Goal: Task Accomplishment & Management: Manage account settings

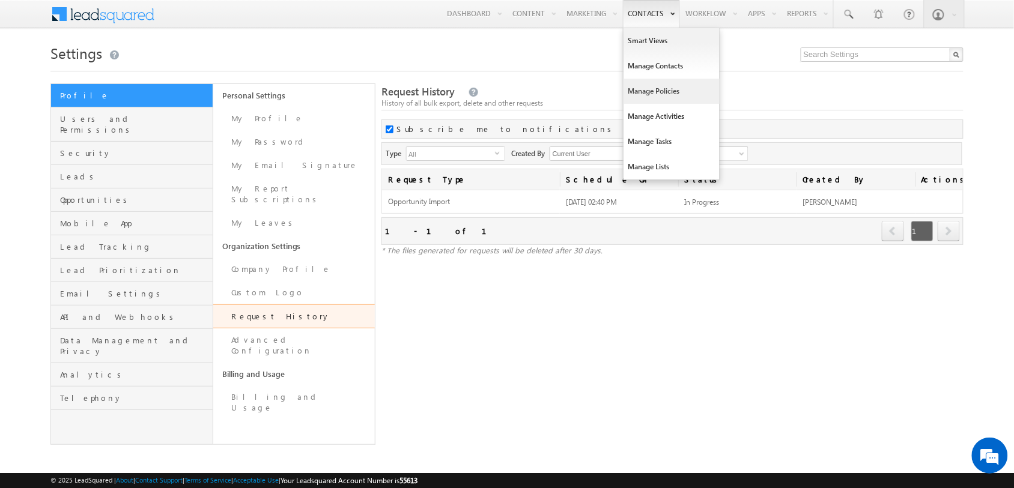
click at [644, 84] on link "Manage Policies" at bounding box center [671, 91] width 96 height 25
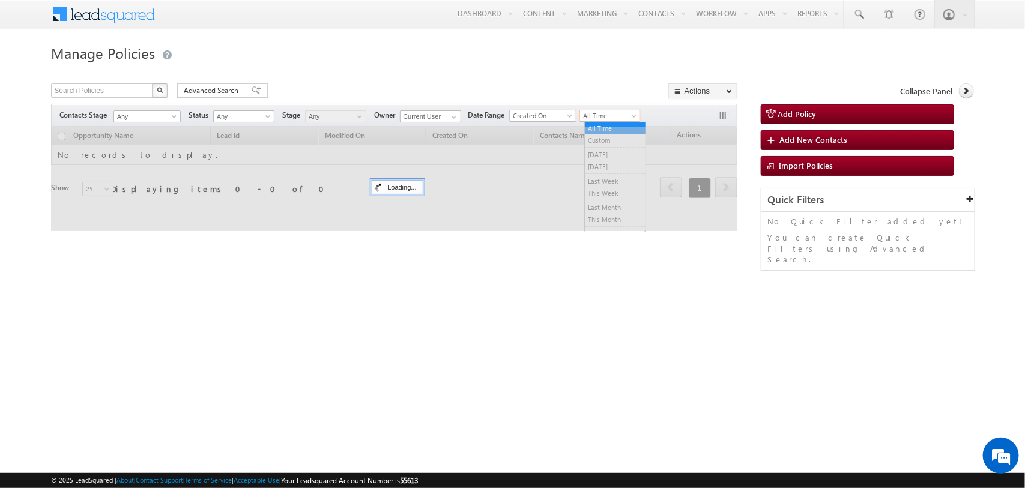
click at [634, 111] on span "All Time" at bounding box center [608, 116] width 57 height 11
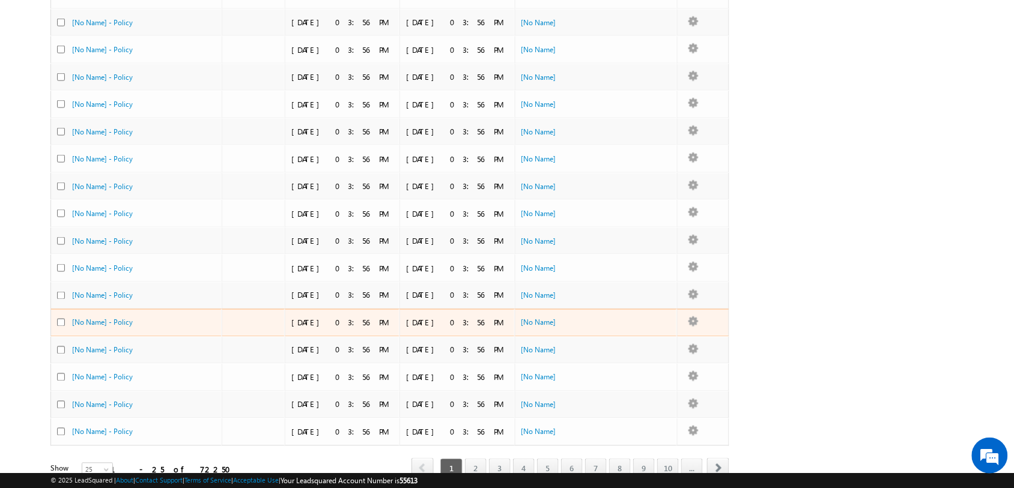
scroll to position [443, 0]
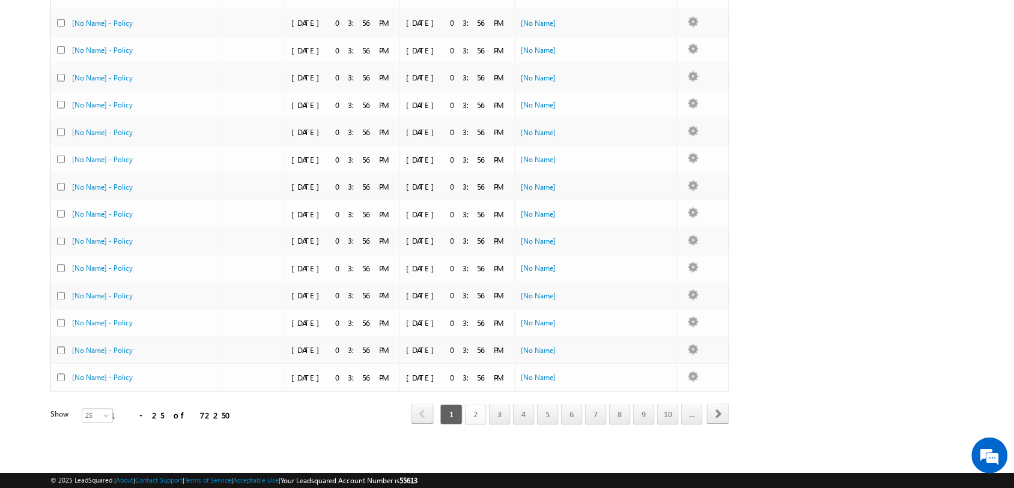
click at [476, 417] on link "2" at bounding box center [476, 415] width 22 height 20
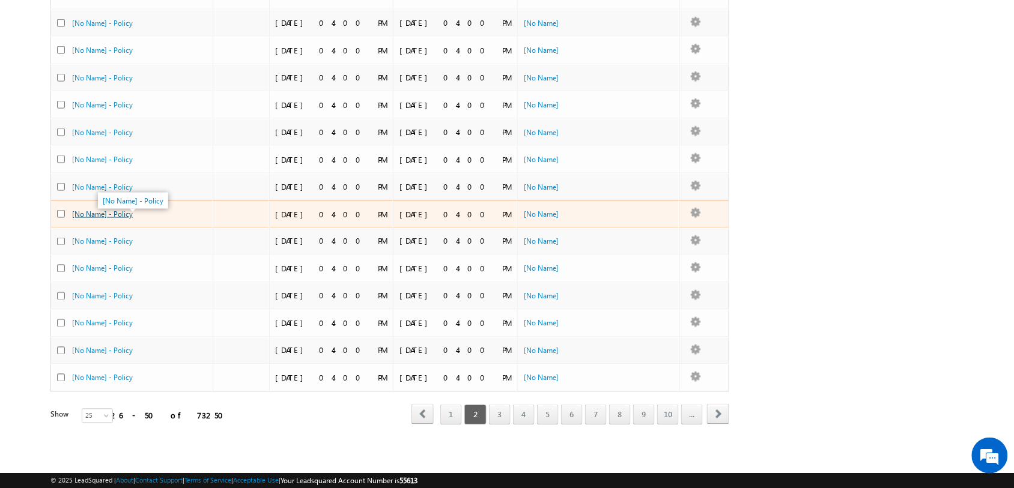
click at [116, 210] on link "[No Name] - Policy" at bounding box center [102, 214] width 61 height 9
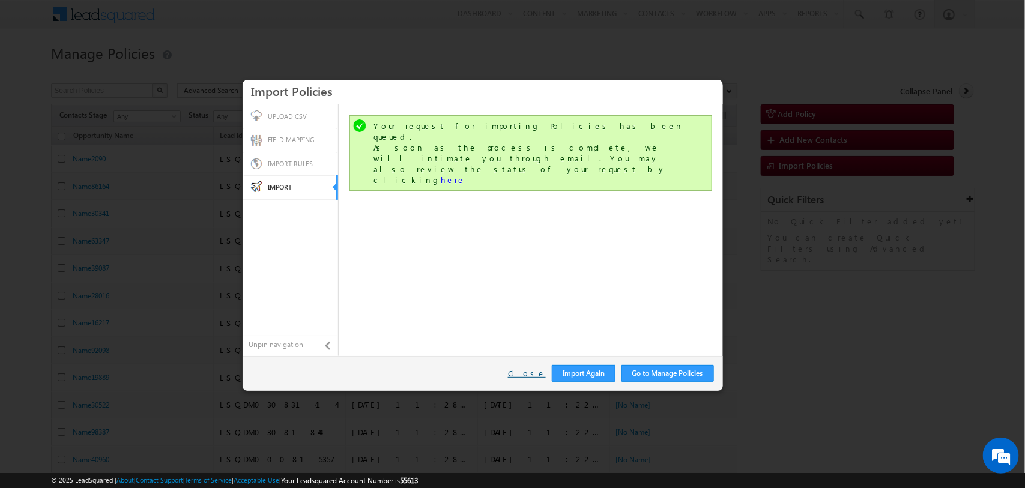
click at [527, 374] on link "Close" at bounding box center [527, 373] width 38 height 11
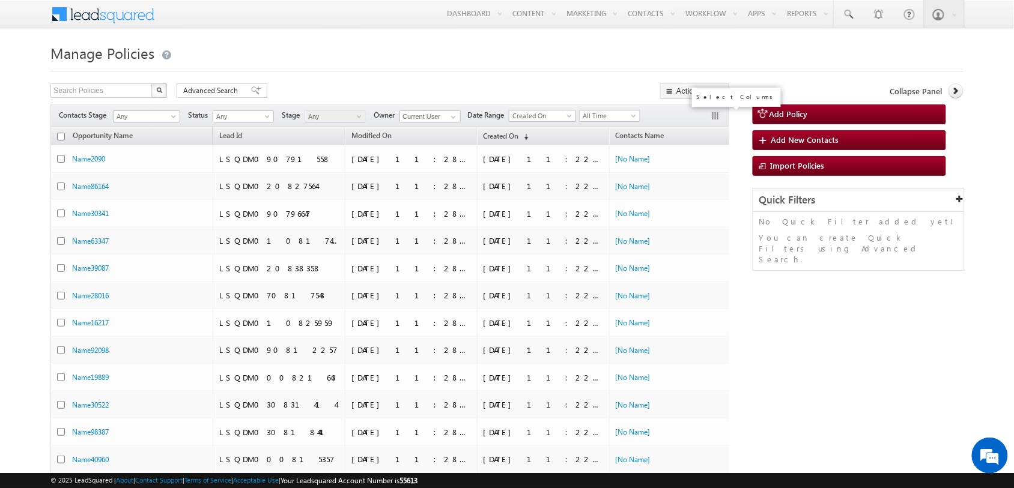
click at [720, 115] on button "button" at bounding box center [717, 117] width 12 height 12
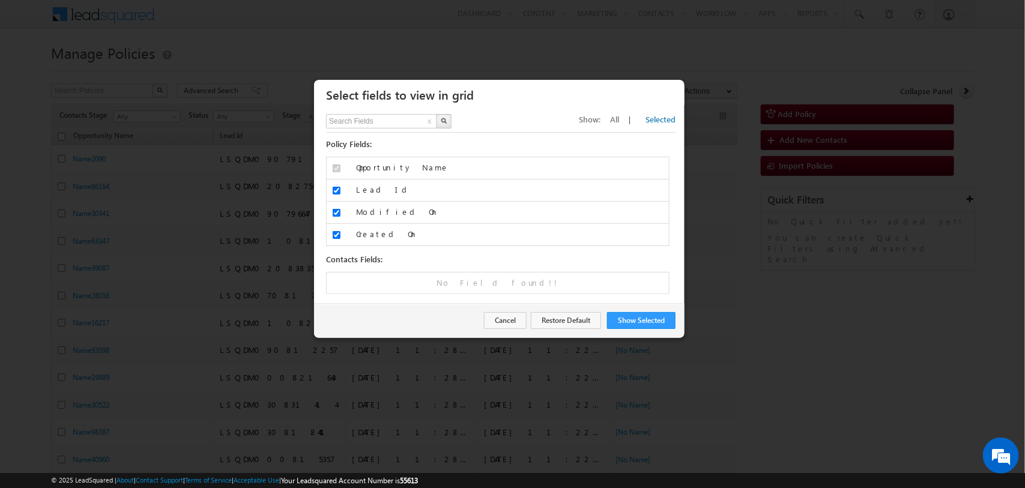
click at [601, 121] on span "Show:" at bounding box center [590, 119] width 22 height 10
click at [619, 121] on span "All" at bounding box center [614, 119] width 9 height 10
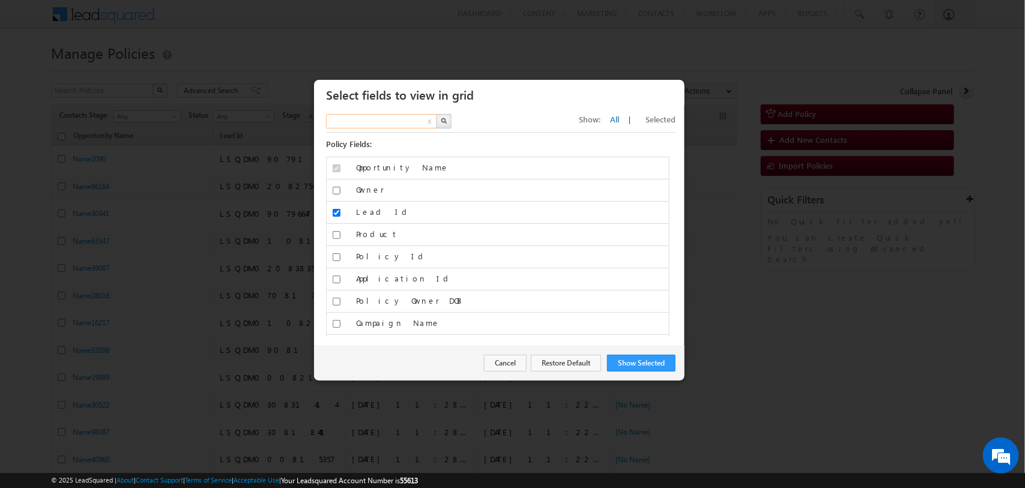
click at [381, 128] on input "text" at bounding box center [382, 121] width 112 height 14
type input "data"
click at [442, 122] on img "button" at bounding box center [444, 121] width 6 height 6
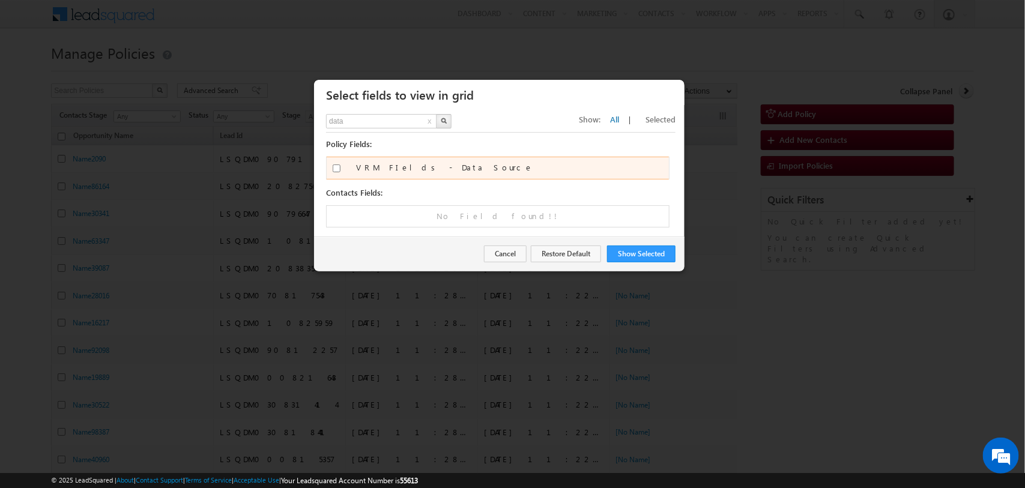
click at [338, 169] on input "VRM FIelds - Data Source" at bounding box center [337, 169] width 8 height 8
checkbox input "true"
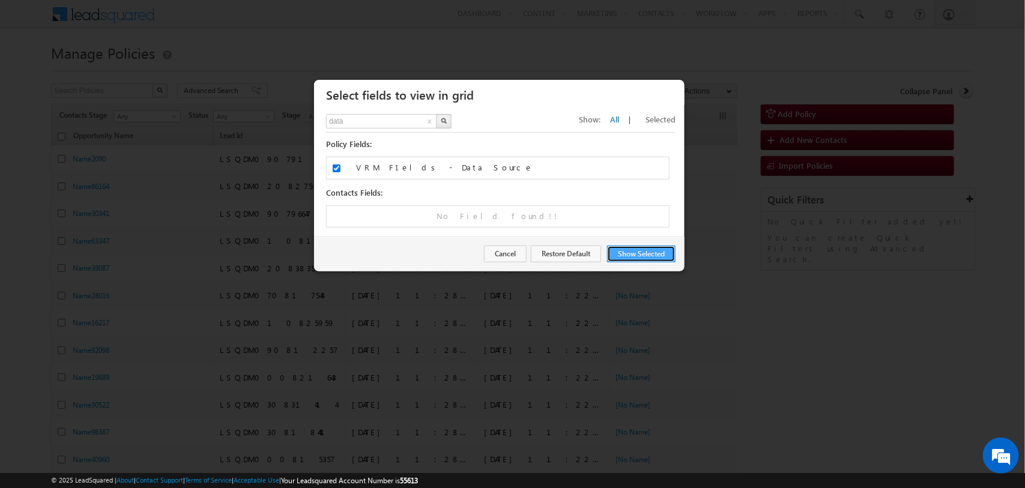
click at [647, 253] on button "Show Selected" at bounding box center [641, 254] width 68 height 17
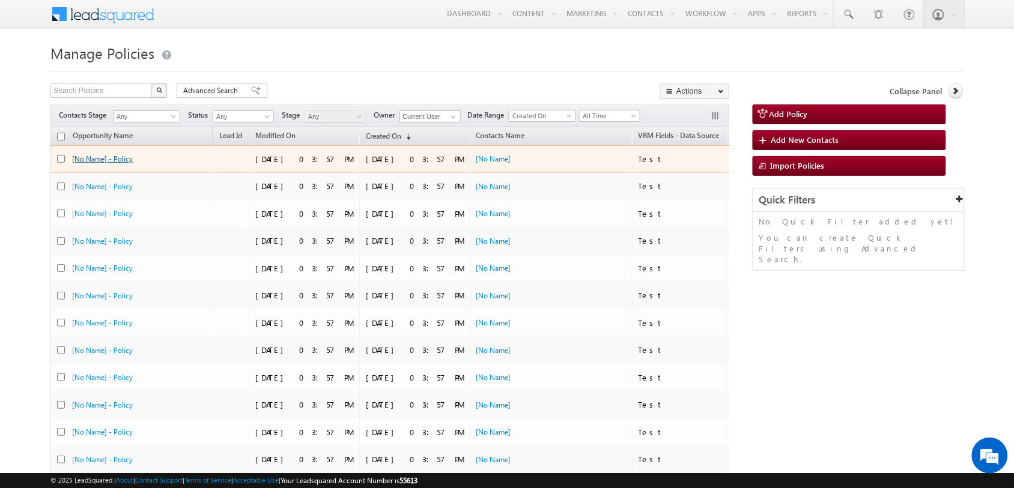
click at [100, 163] on link "[No Name] - Policy" at bounding box center [102, 158] width 61 height 9
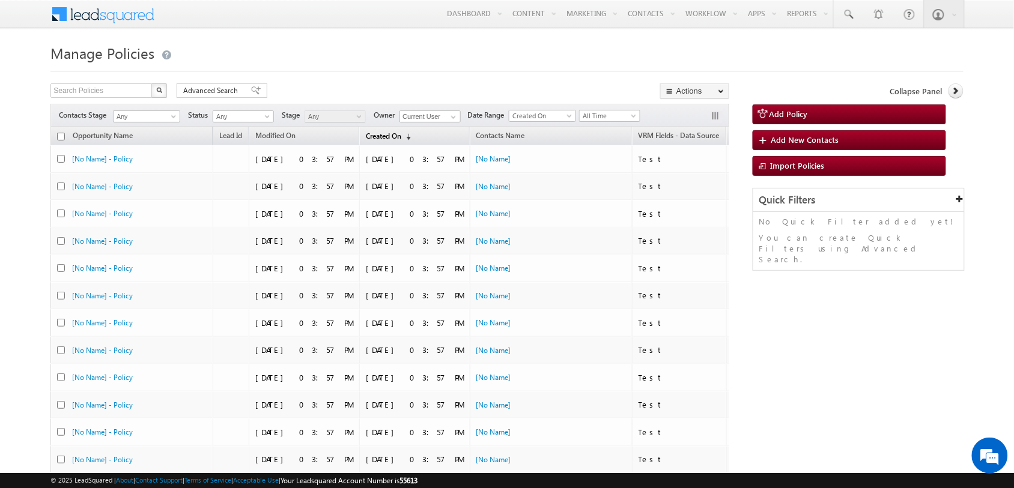
click at [401, 139] on span "(sorted descending)" at bounding box center [406, 137] width 10 height 10
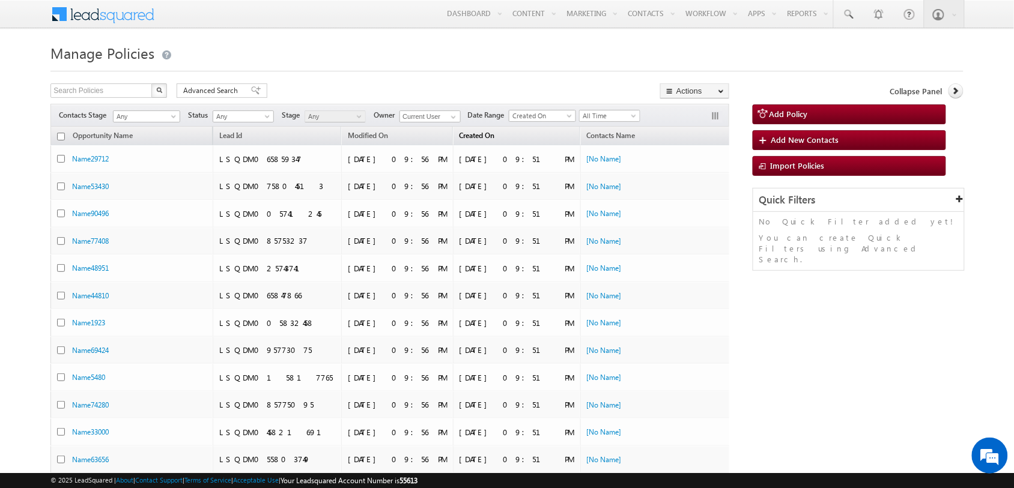
click at [453, 140] on link "Created On (sorted descending)" at bounding box center [476, 137] width 47 height 16
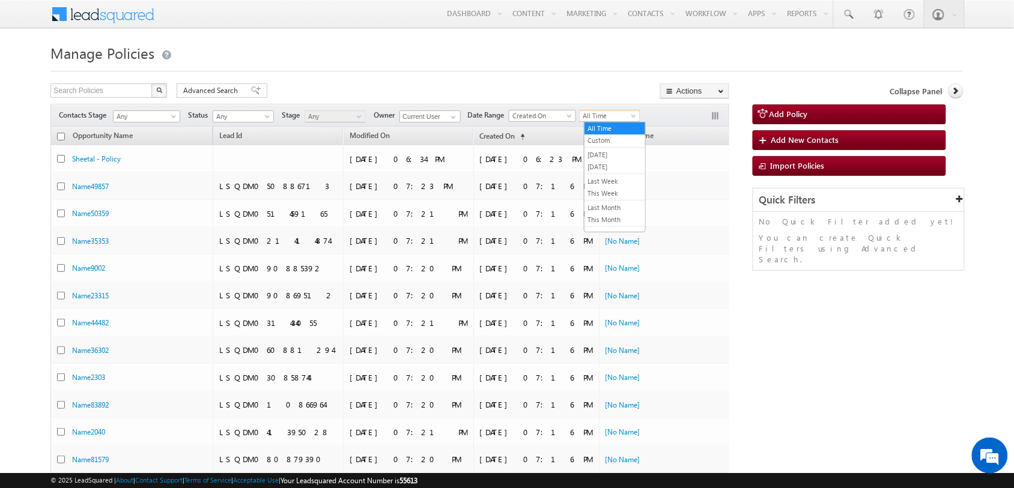
click at [629, 112] on span "All Time" at bounding box center [608, 116] width 57 height 11
click at [608, 172] on link "Today" at bounding box center [614, 167] width 61 height 11
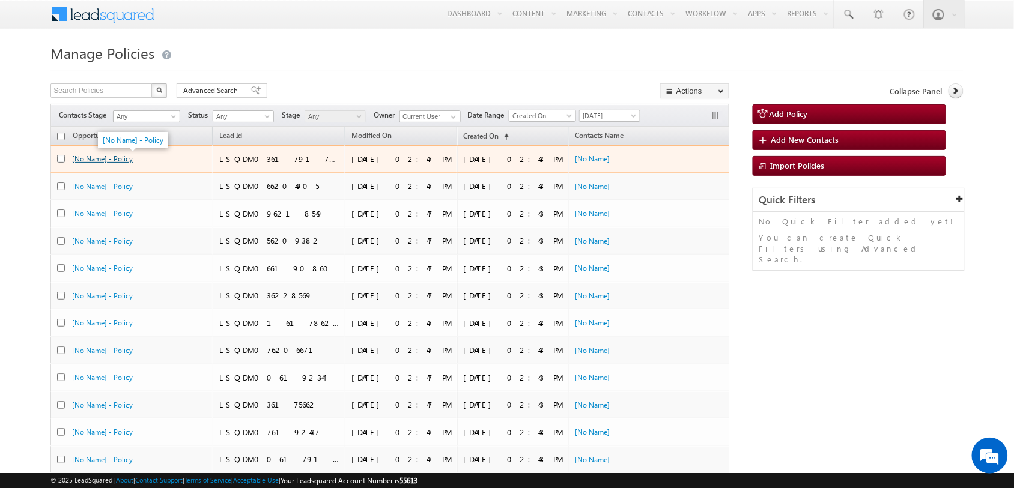
click at [108, 160] on link "[No Name] - Policy" at bounding box center [102, 158] width 61 height 9
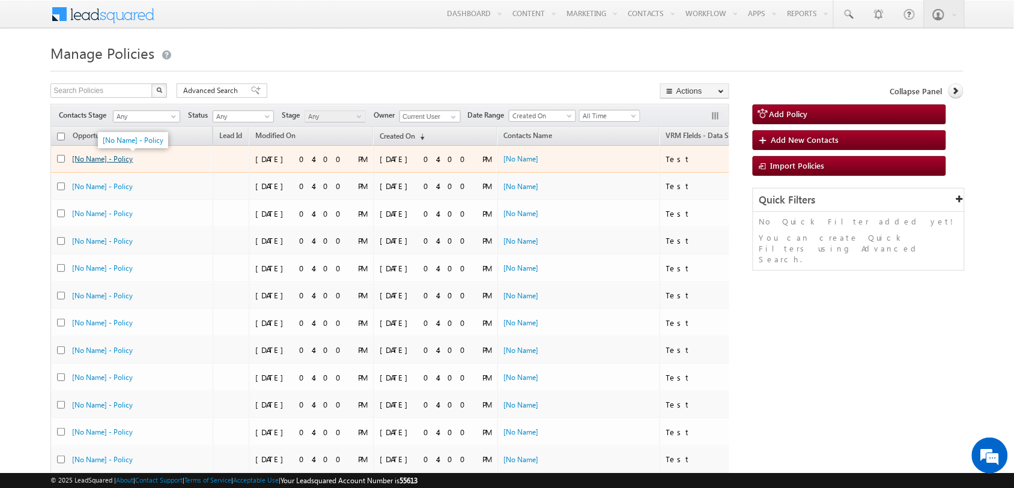
click at [123, 163] on link "[No Name] - Policy" at bounding box center [102, 158] width 61 height 9
click at [121, 152] on td "[No Name] - Policy" at bounding box center [131, 159] width 162 height 28
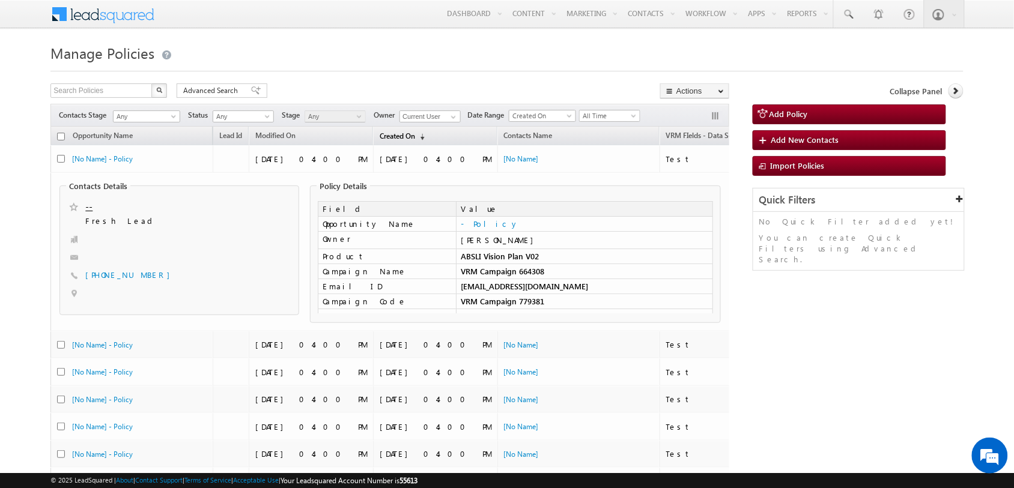
click at [374, 130] on link "Created On (sorted descending)" at bounding box center [402, 137] width 57 height 16
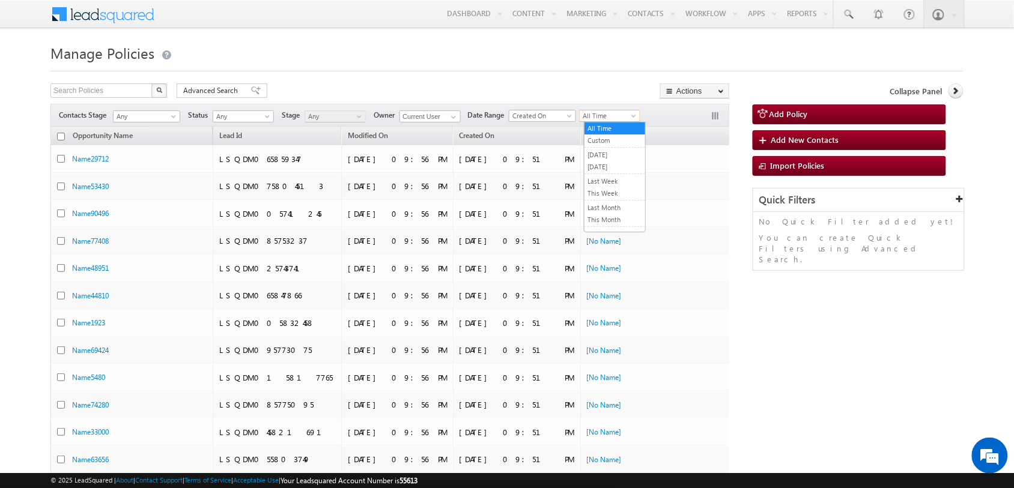
click at [614, 118] on span "All Time" at bounding box center [608, 116] width 57 height 11
click at [614, 163] on link "Today" at bounding box center [614, 167] width 61 height 11
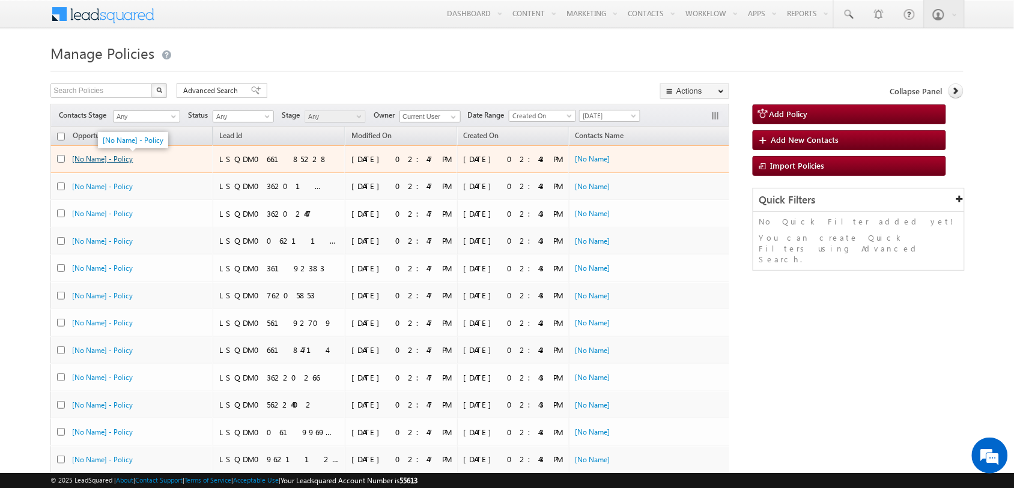
click at [105, 163] on link "[No Name] - Policy" at bounding box center [102, 158] width 61 height 9
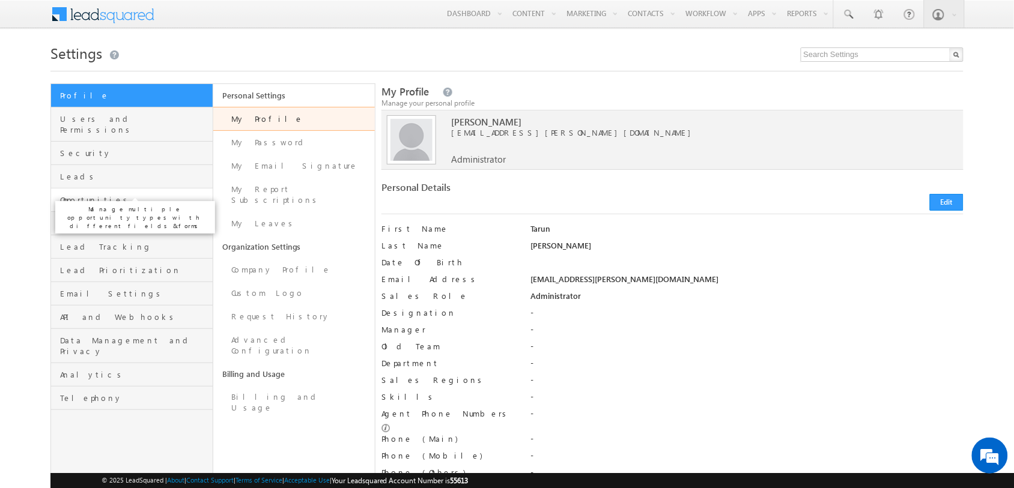
click at [136, 195] on span "Opportunities" at bounding box center [134, 200] width 149 height 11
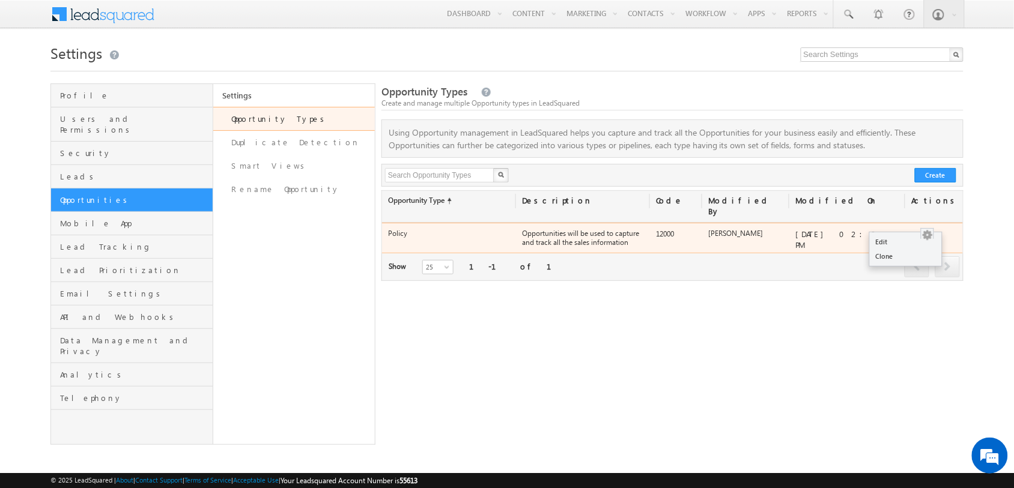
click at [930, 229] on button "button" at bounding box center [927, 235] width 12 height 12
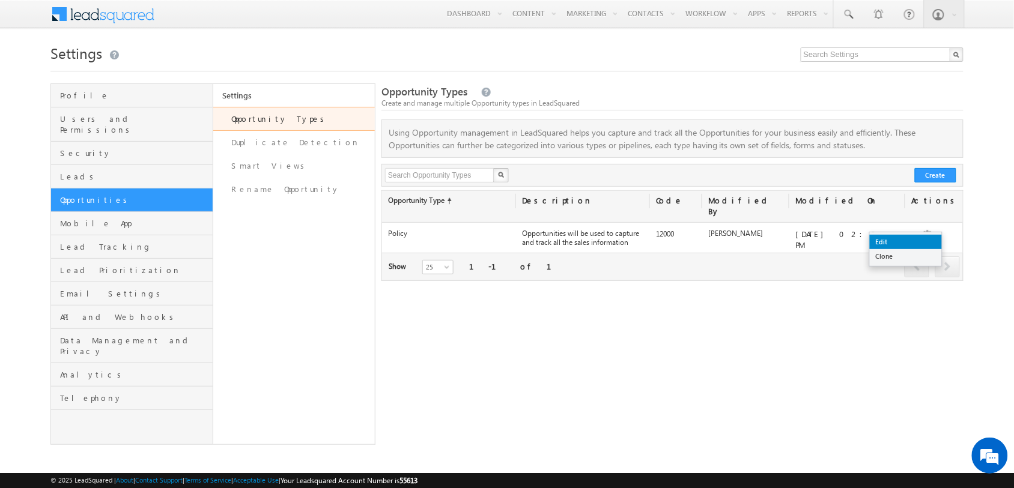
click at [905, 239] on link "Edit" at bounding box center [906, 242] width 72 height 14
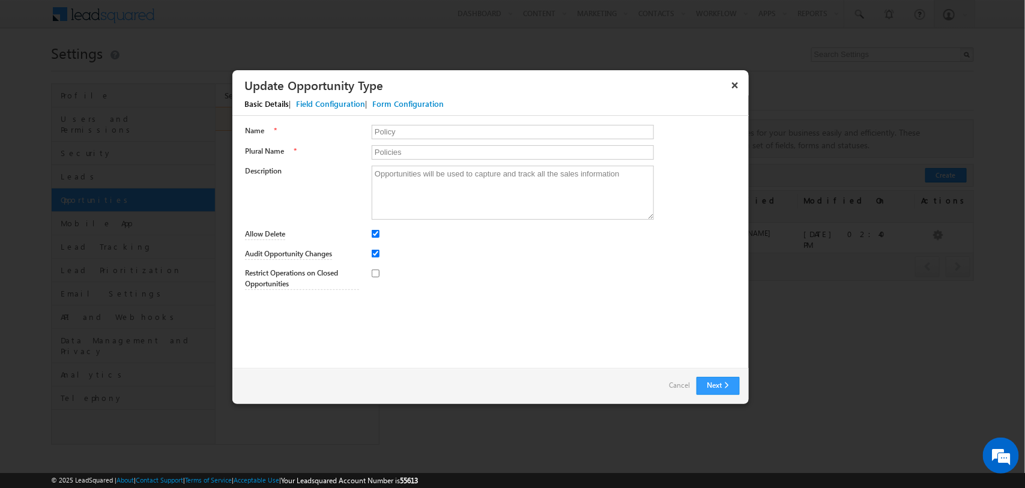
click at [336, 102] on div "Field Configuration" at bounding box center [330, 103] width 69 height 11
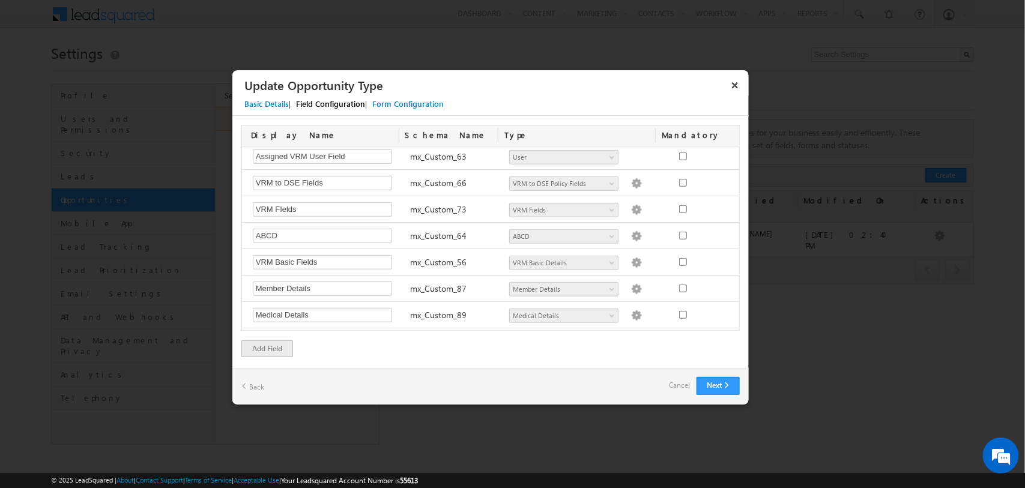
scroll to position [2404, 0]
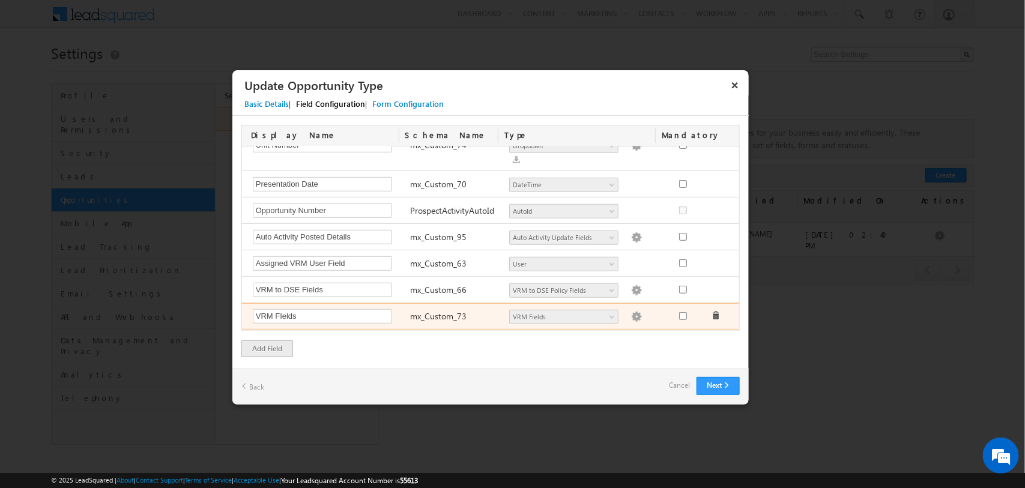
click at [631, 312] on img at bounding box center [636, 317] width 11 height 11
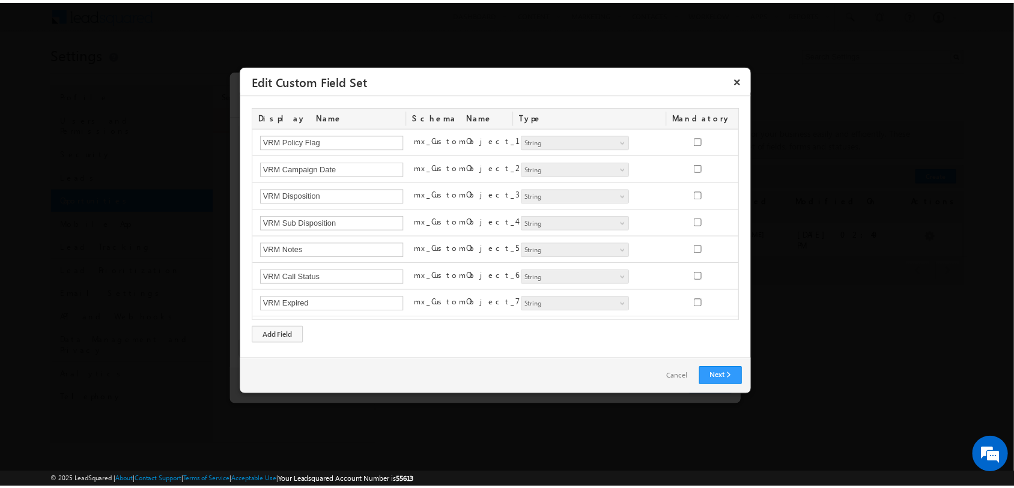
scroll to position [626, 0]
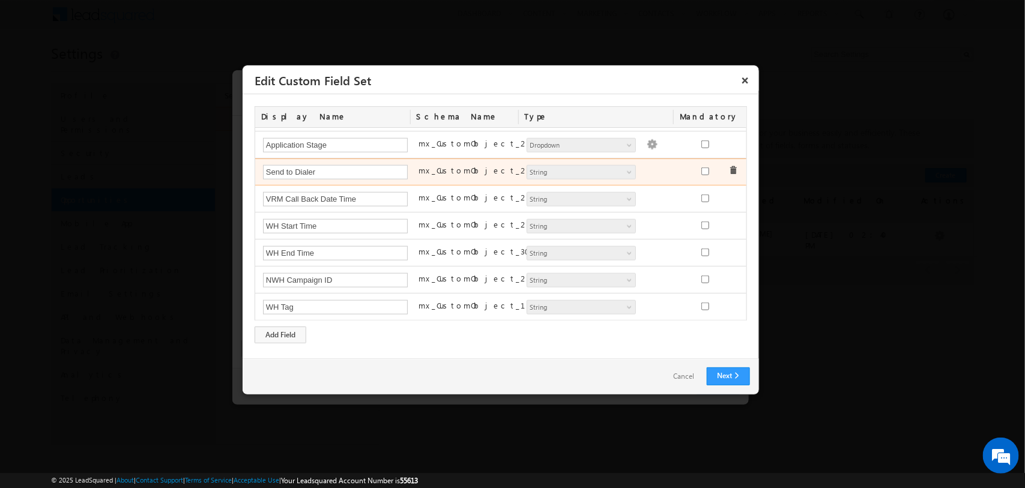
click at [626, 172] on span at bounding box center [631, 175] width 10 height 10
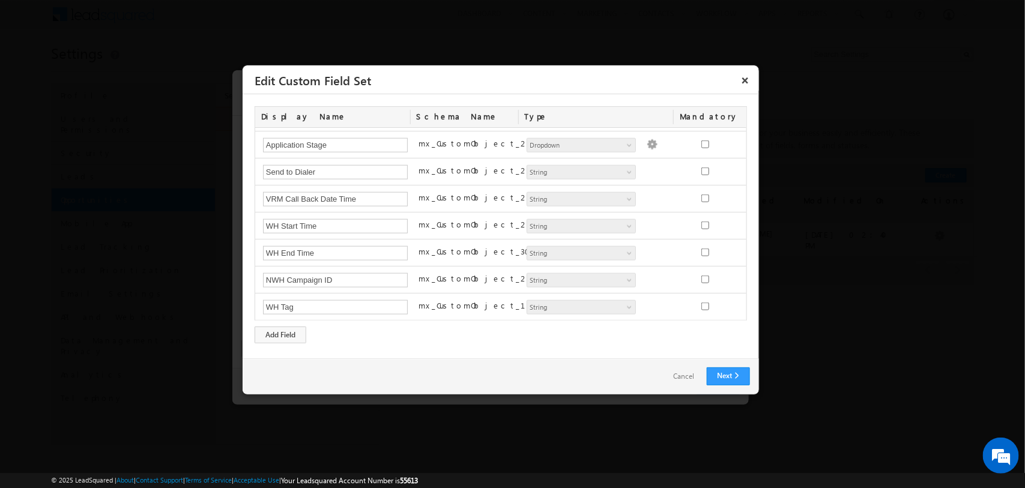
click at [685, 371] on link "Cancel" at bounding box center [684, 376] width 45 height 17
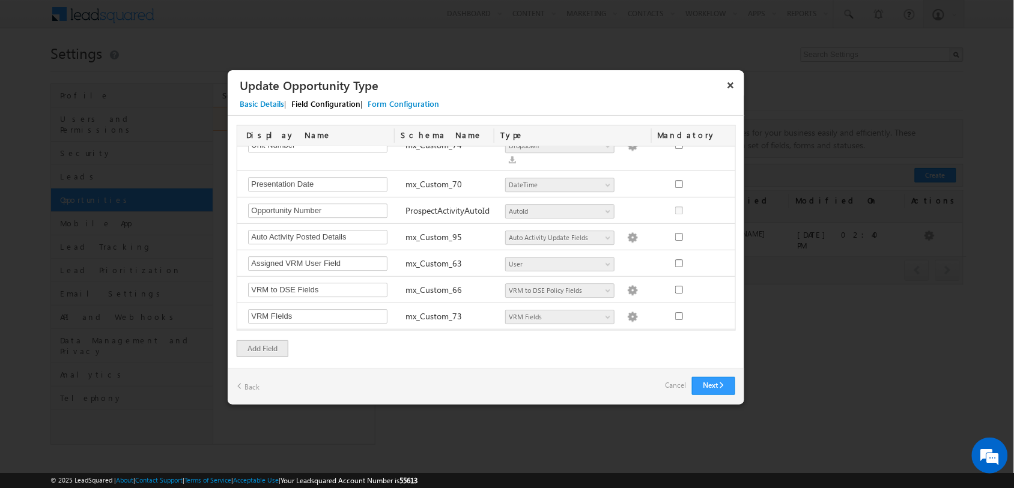
click at [685, 371] on div "Next Back Cancel" at bounding box center [486, 386] width 517 height 37
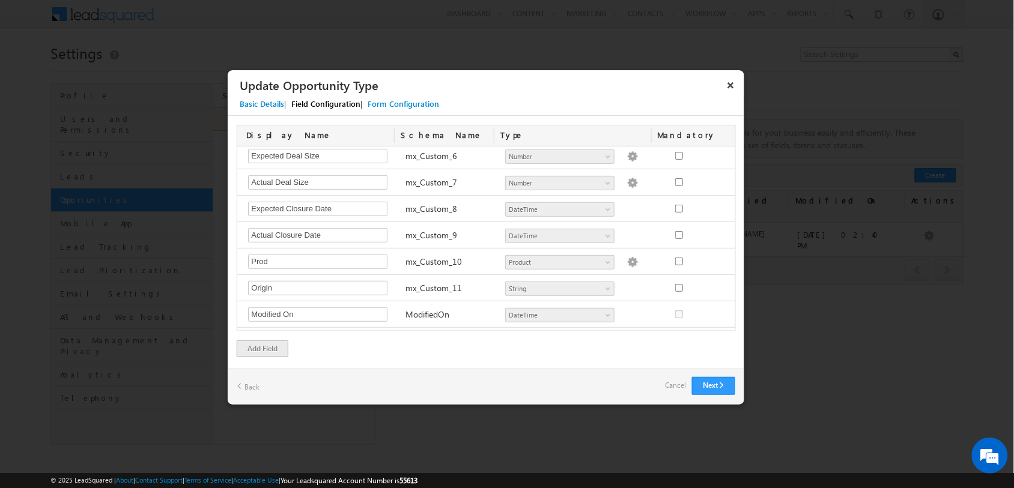
scroll to position [0, 0]
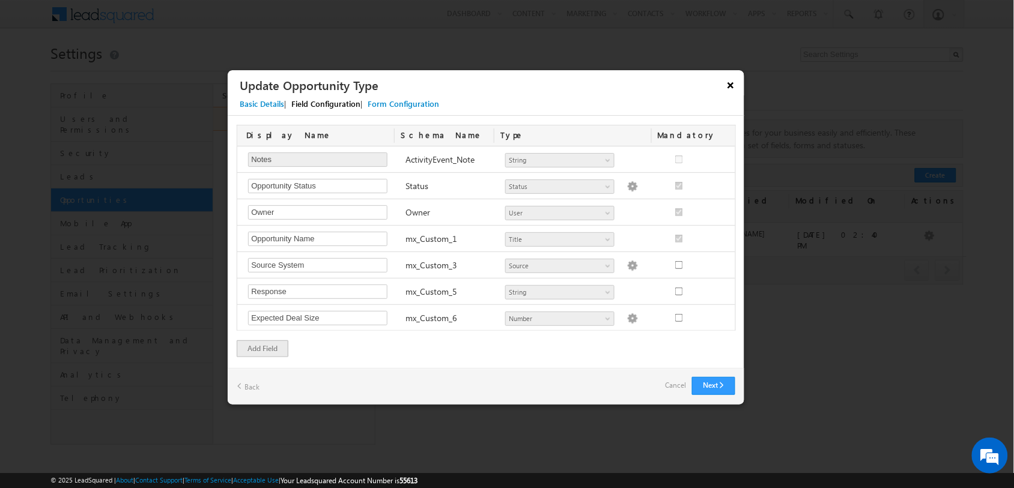
click at [733, 88] on button "×" at bounding box center [730, 84] width 19 height 21
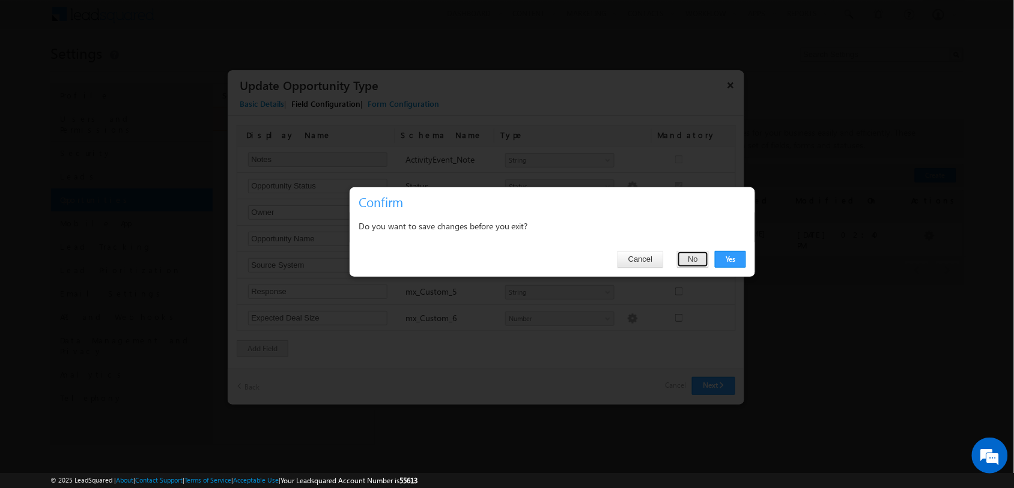
click at [695, 259] on button "No" at bounding box center [693, 259] width 32 height 17
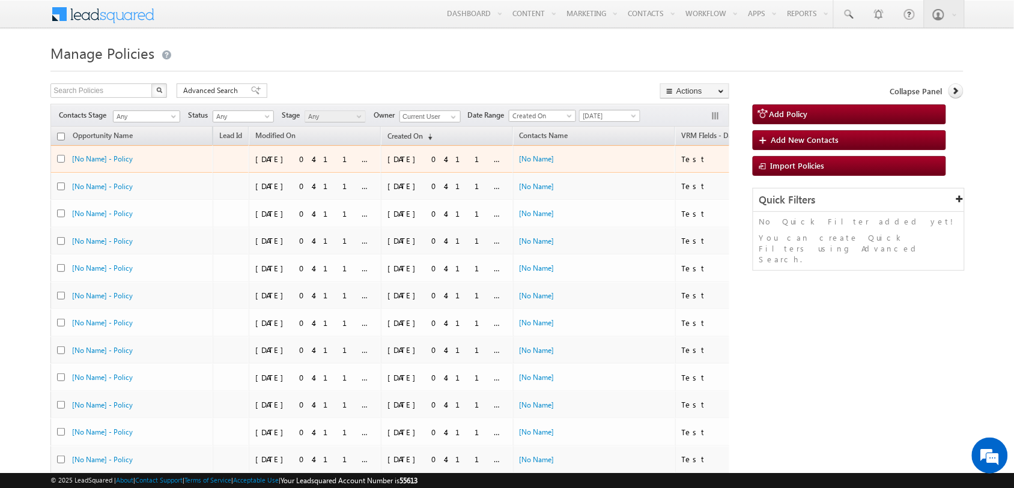
click at [64, 160] on input "checkbox" at bounding box center [61, 159] width 8 height 8
checkbox input "true"
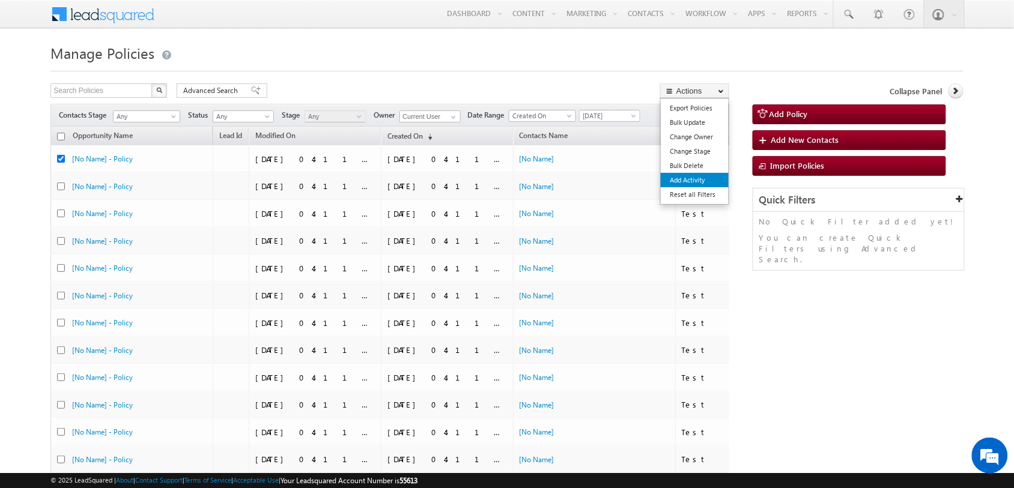
click at [686, 178] on link "Add Activity" at bounding box center [695, 180] width 68 height 14
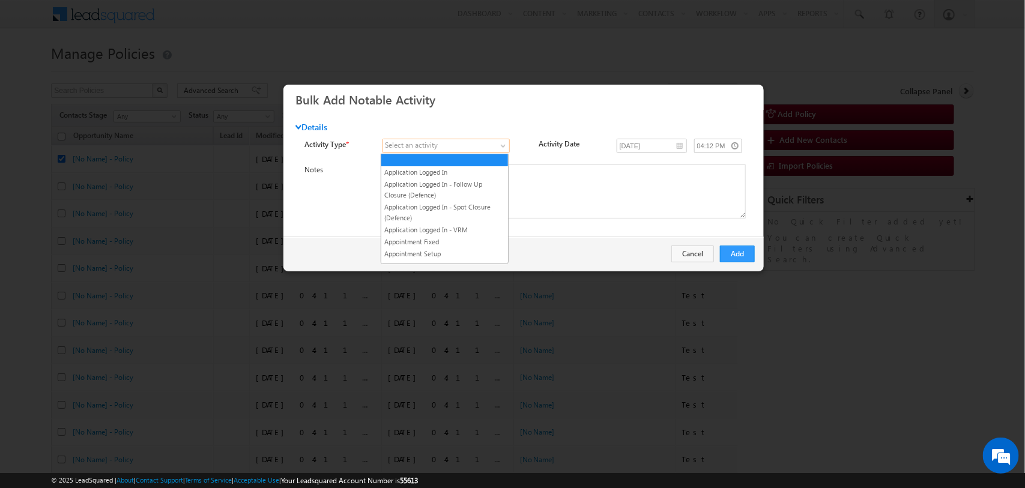
click at [492, 147] on span at bounding box center [440, 146] width 114 height 11
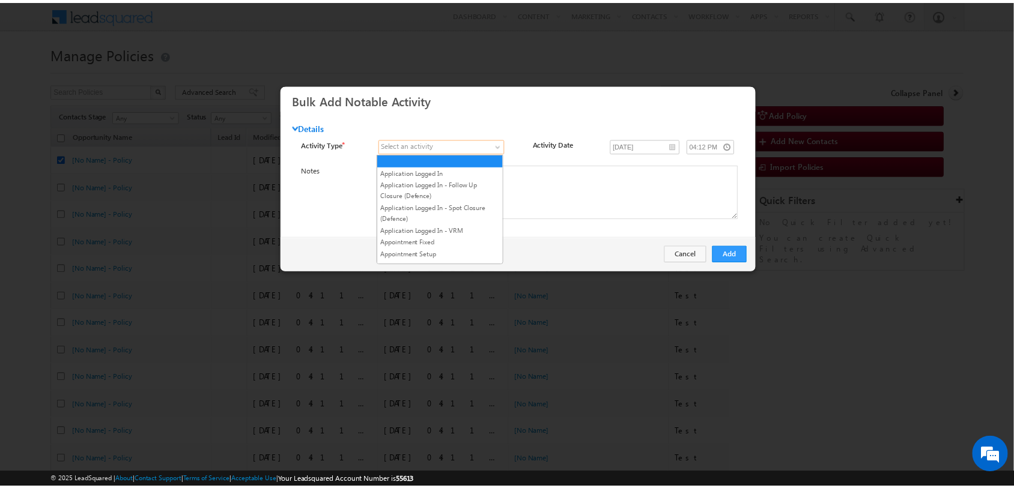
scroll to position [623, 0]
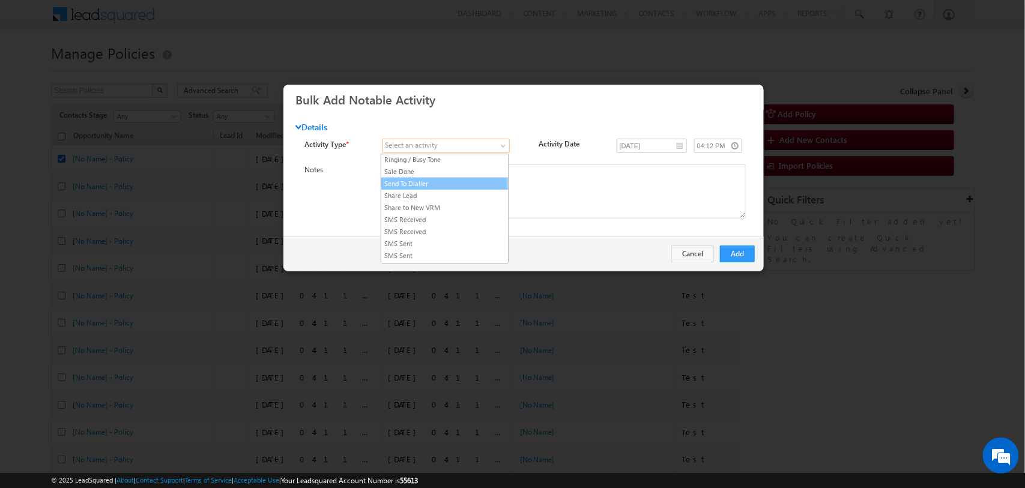
click at [428, 189] on link "Send To Dialler" at bounding box center [444, 183] width 127 height 11
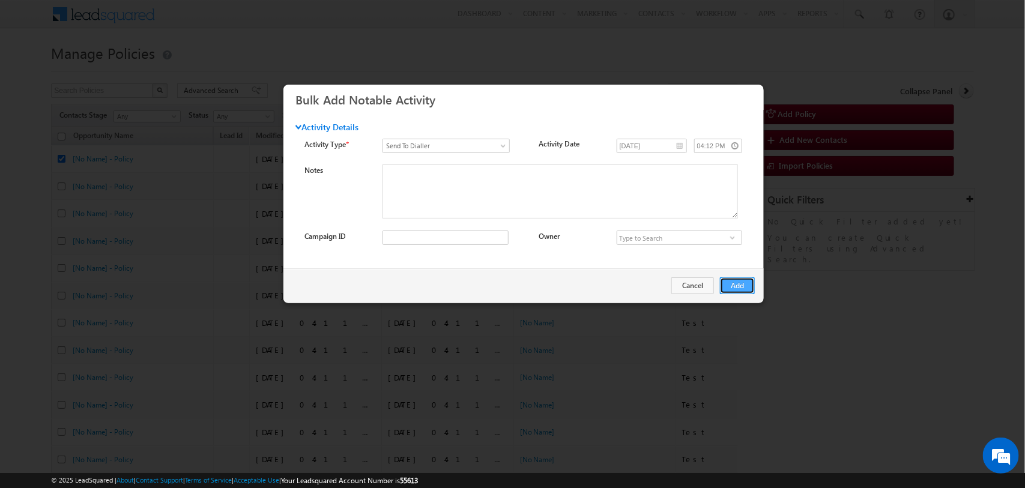
click at [739, 278] on button "Add" at bounding box center [737, 285] width 35 height 17
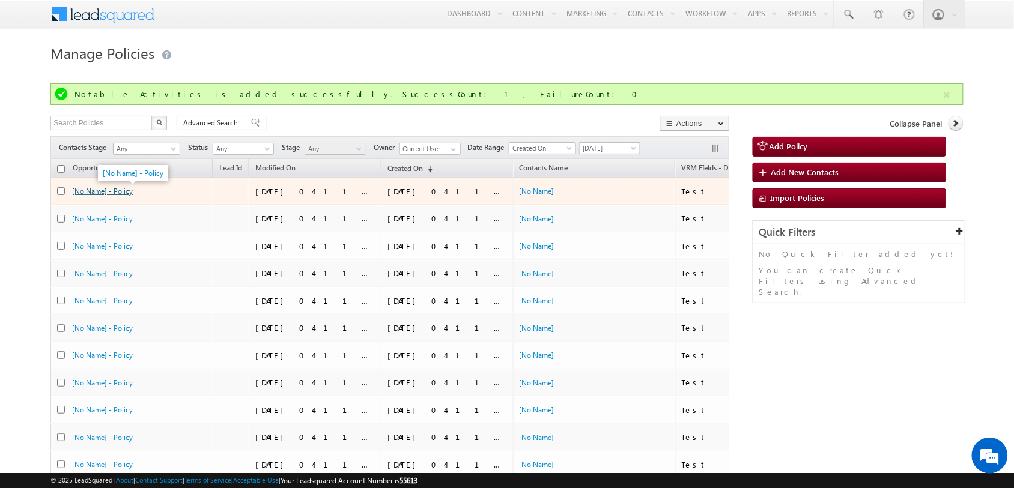
click at [103, 193] on link "[No Name] - Policy" at bounding box center [102, 191] width 61 height 9
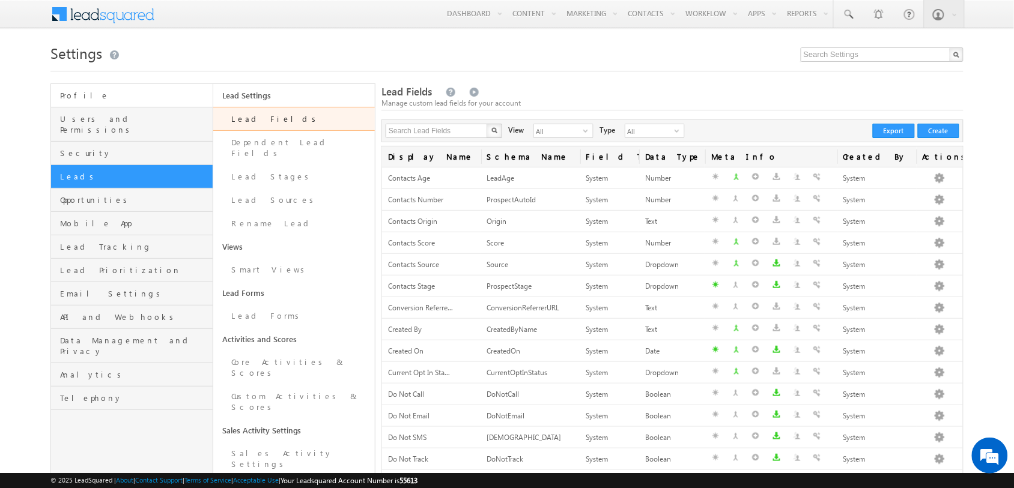
click at [116, 106] on link "Profile" at bounding box center [131, 95] width 161 height 23
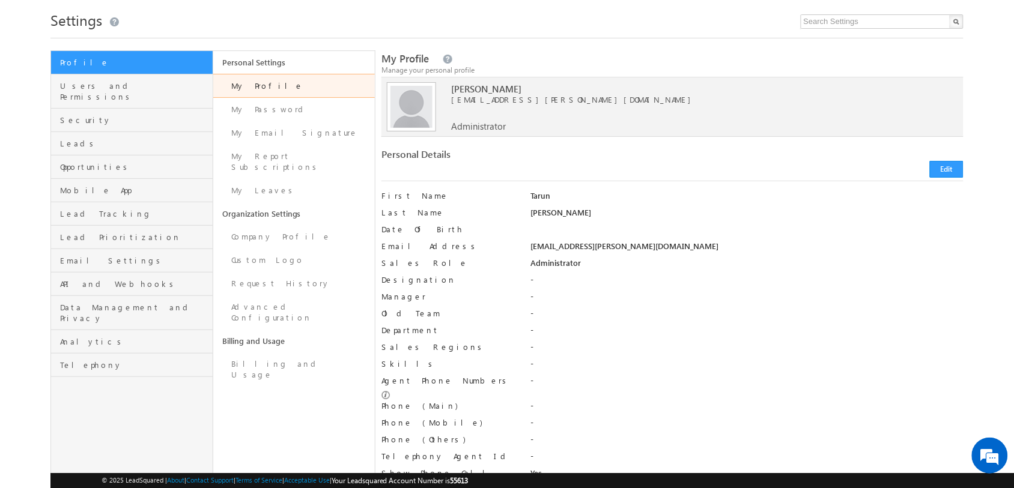
scroll to position [34, 0]
click at [282, 278] on link "Request History" at bounding box center [294, 282] width 162 height 23
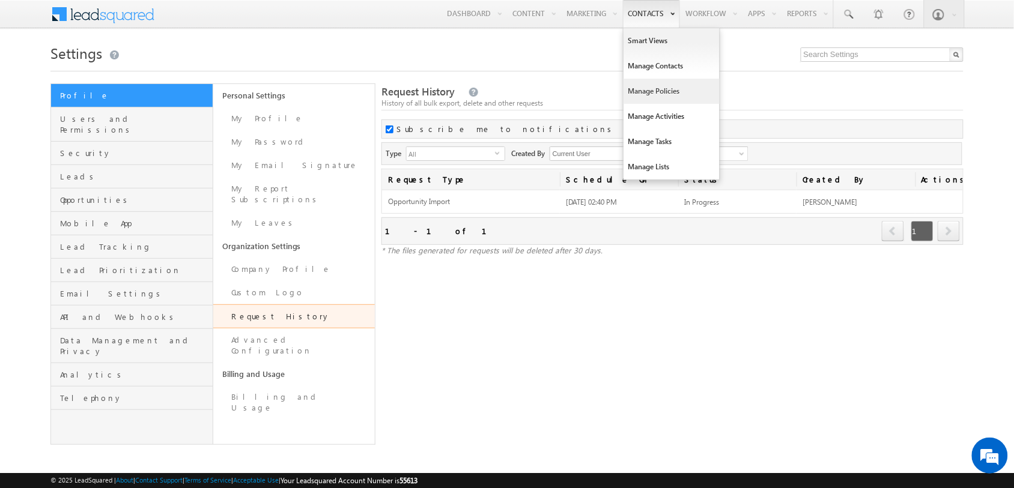
click at [676, 89] on link "Manage Policies" at bounding box center [671, 91] width 96 height 25
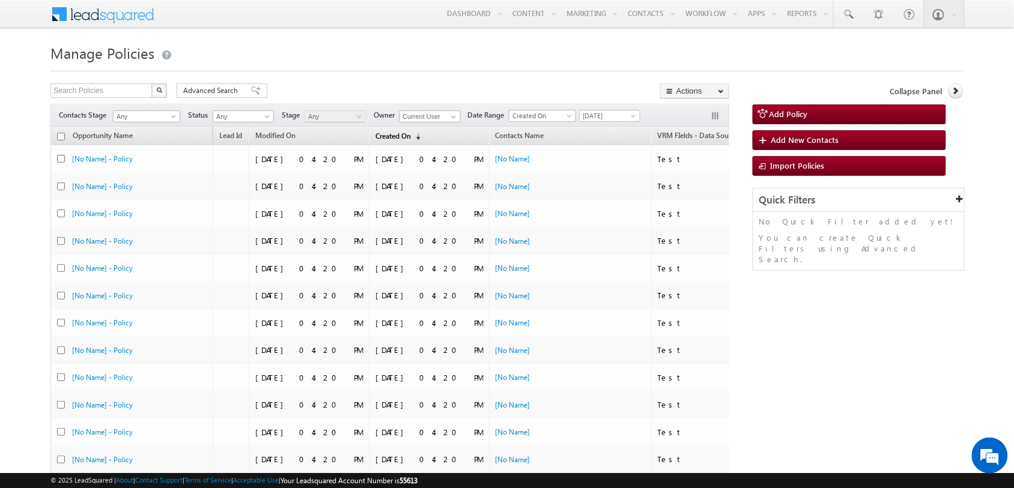
click at [411, 135] on span "(sorted descending)" at bounding box center [416, 137] width 10 height 10
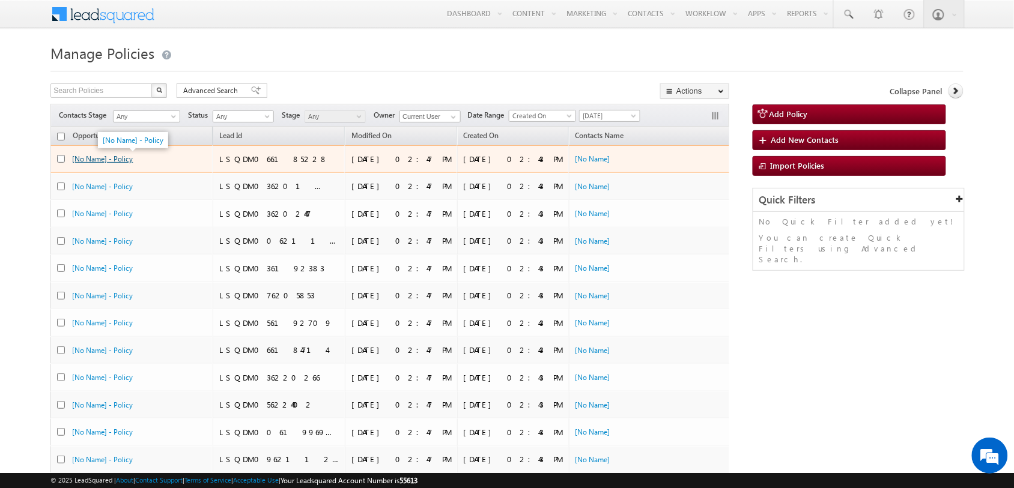
click at [119, 163] on link "[No Name] - Policy" at bounding box center [102, 158] width 61 height 9
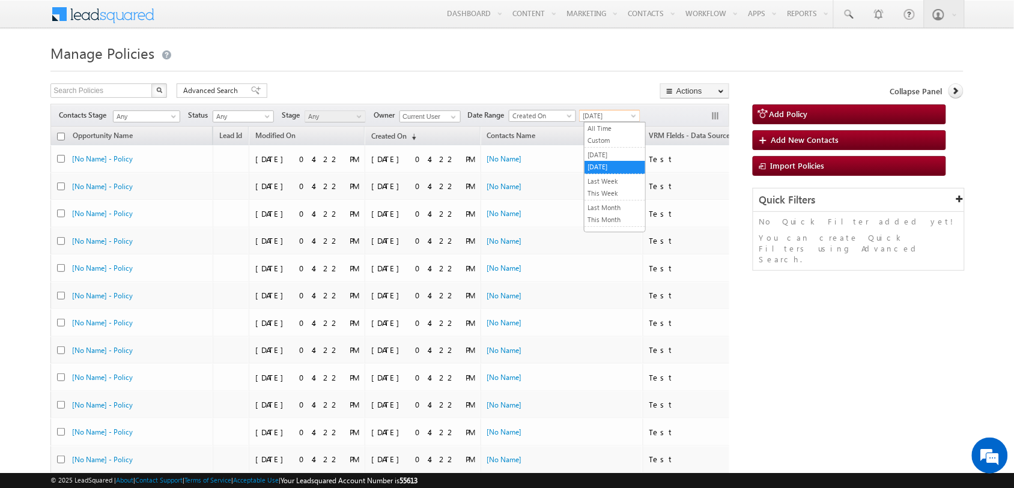
click at [626, 114] on span "[DATE]" at bounding box center [608, 116] width 57 height 11
click at [611, 130] on link "All Time" at bounding box center [614, 128] width 61 height 11
click at [649, 136] on span "VRM FIelds - Data Source" at bounding box center [689, 135] width 81 height 9
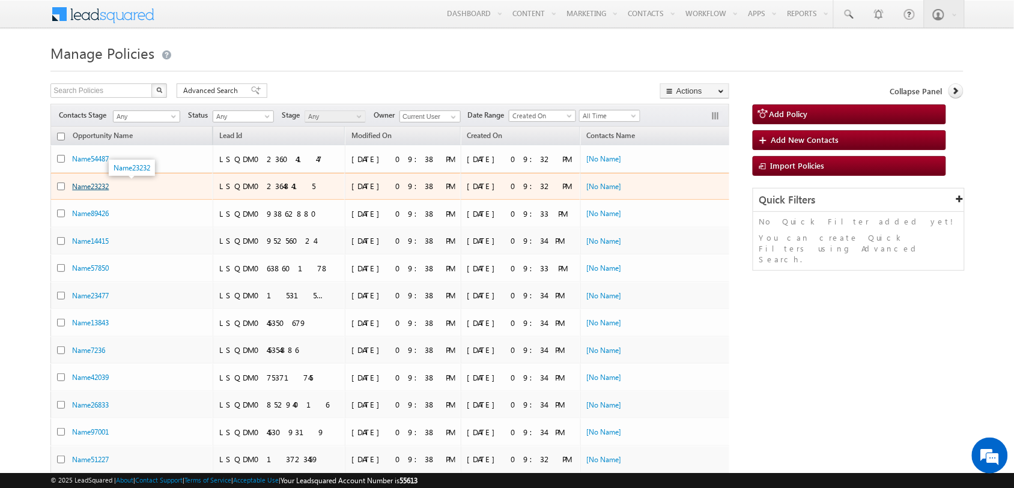
click at [89, 184] on link "Name23232" at bounding box center [90, 186] width 37 height 9
